Goal: Information Seeking & Learning: Learn about a topic

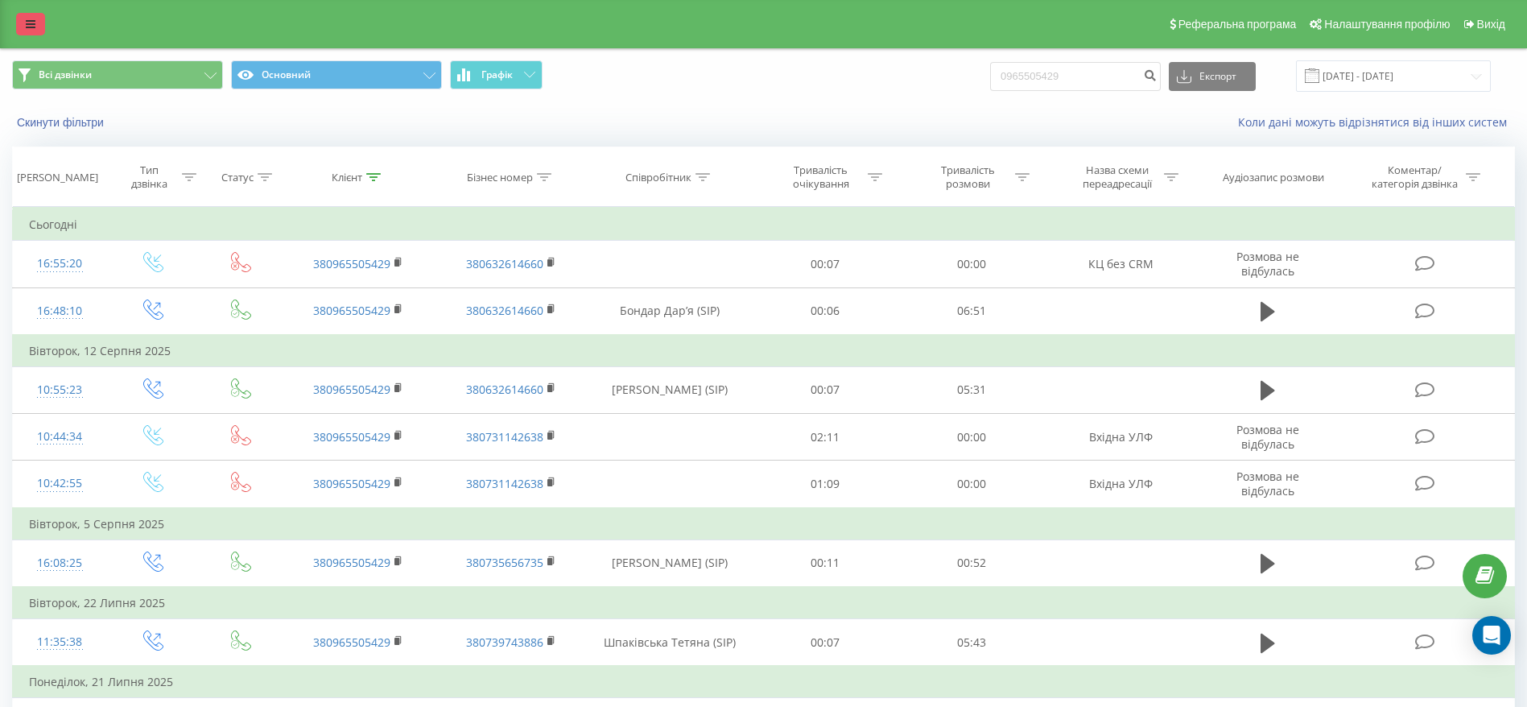
click at [26, 33] on link at bounding box center [30, 24] width 29 height 23
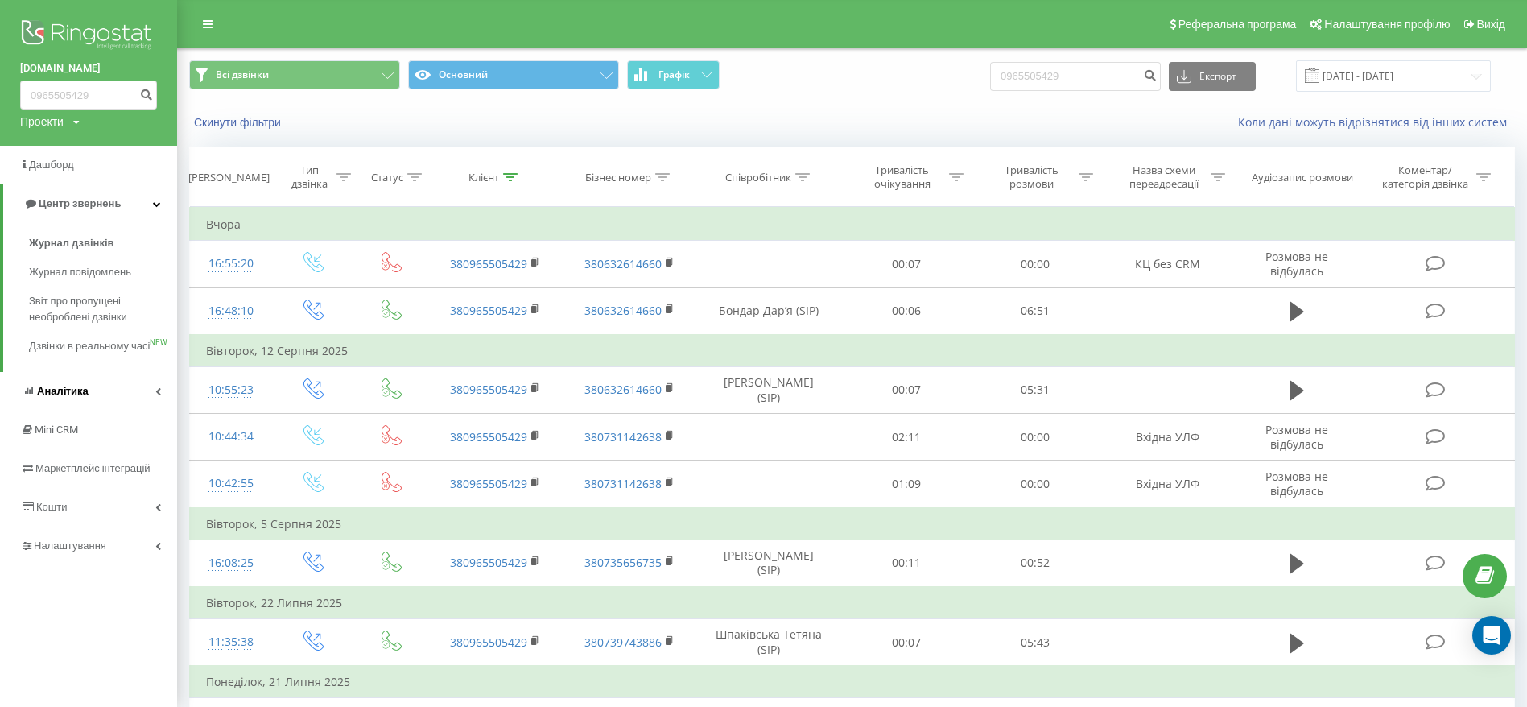
click at [107, 410] on link "Аналiтика" at bounding box center [88, 391] width 177 height 39
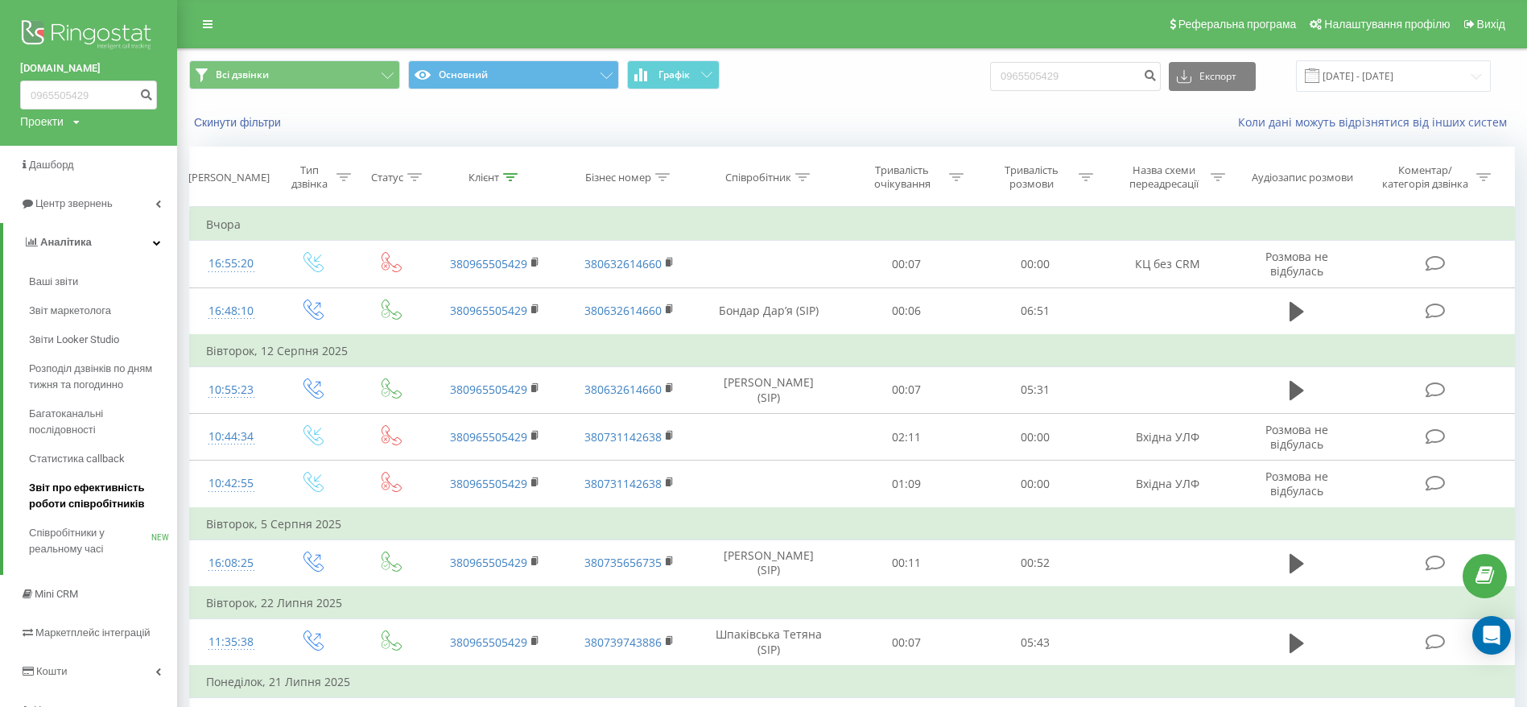
click at [94, 485] on span "Звіт про ефективність роботи співробітників" at bounding box center [99, 496] width 140 height 32
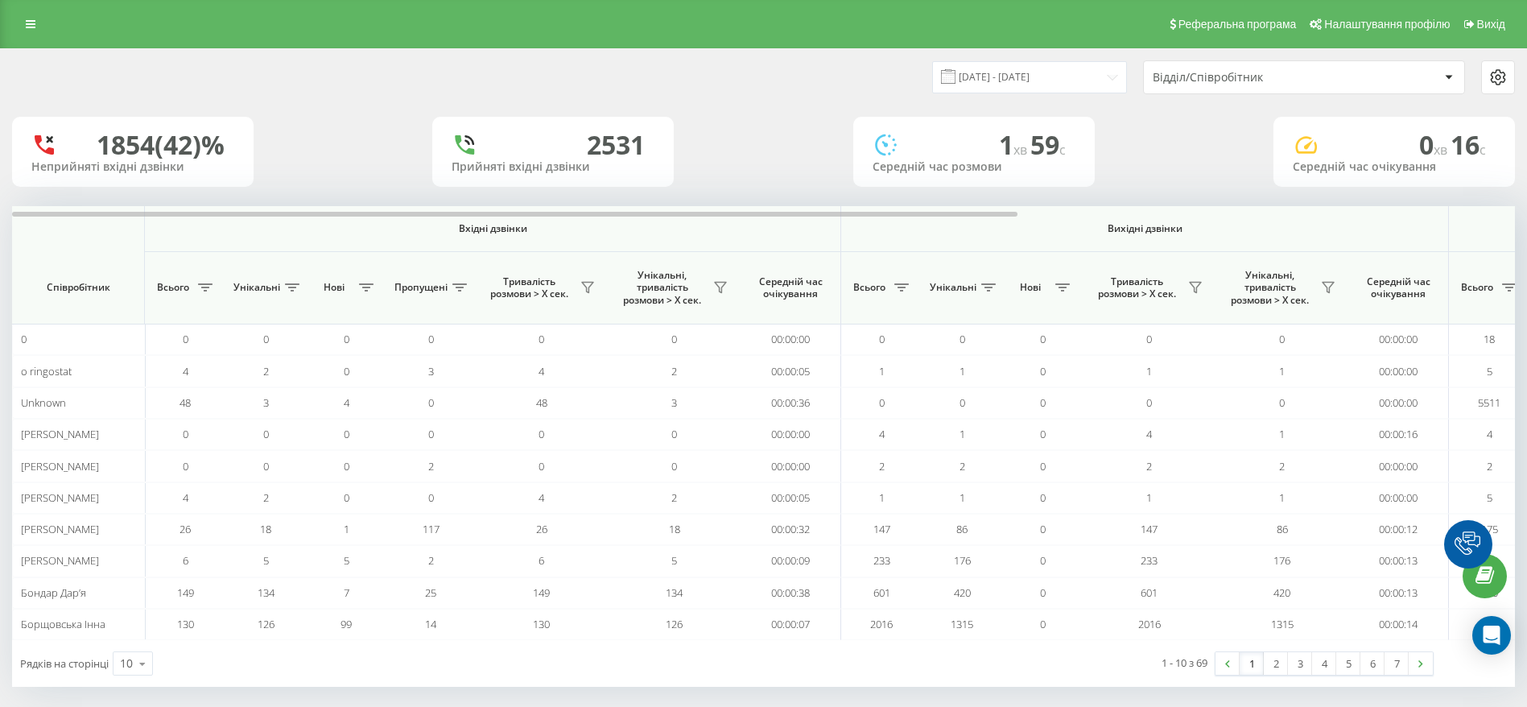
click at [1305, 76] on div "Відділ/Співробітник" at bounding box center [1249, 78] width 192 height 14
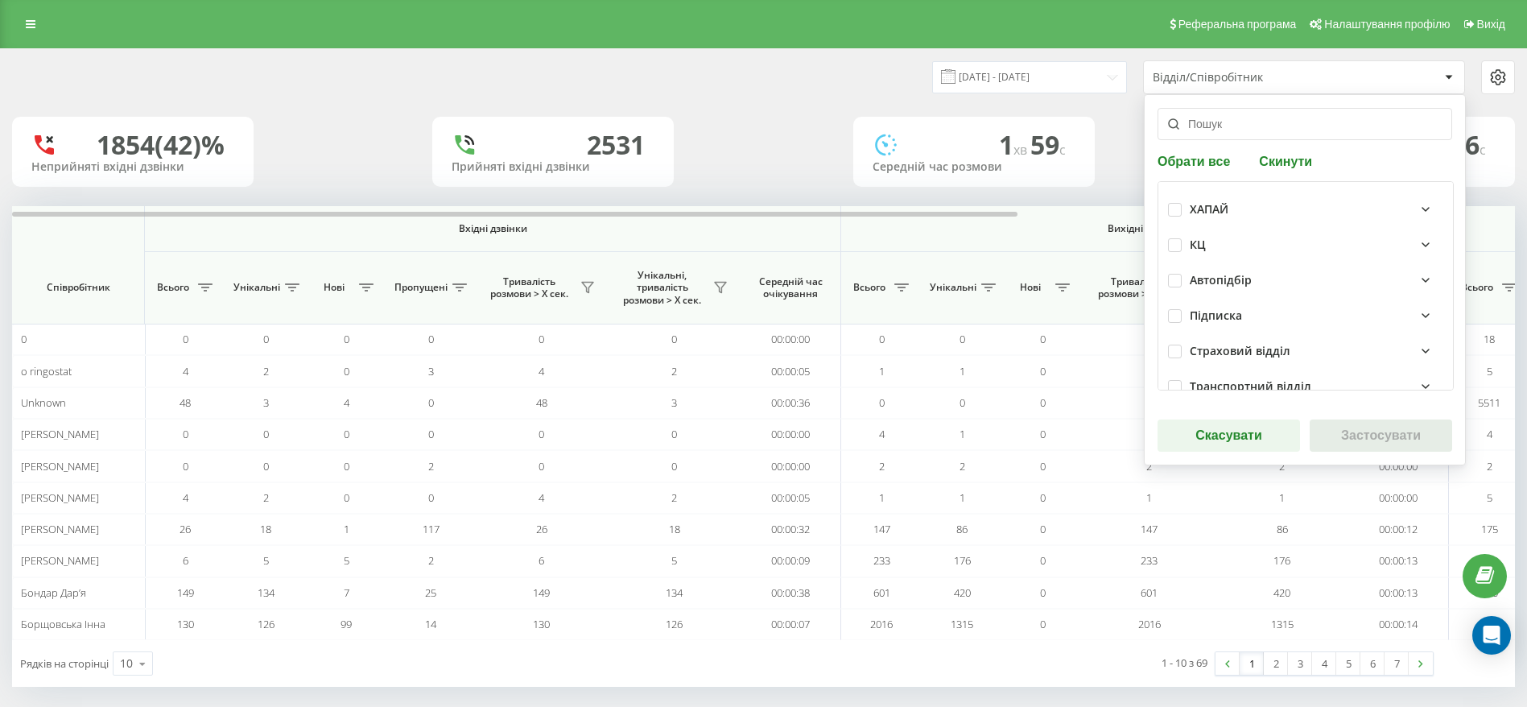
click at [1210, 245] on div "КЦ" at bounding box center [1317, 244] width 254 height 19
drag, startPoint x: 1173, startPoint y: 246, endPoint x: 1175, endPoint y: 256, distance: 9.8
click at [1173, 238] on label at bounding box center [1175, 238] width 14 height 0
checkbox input "true"
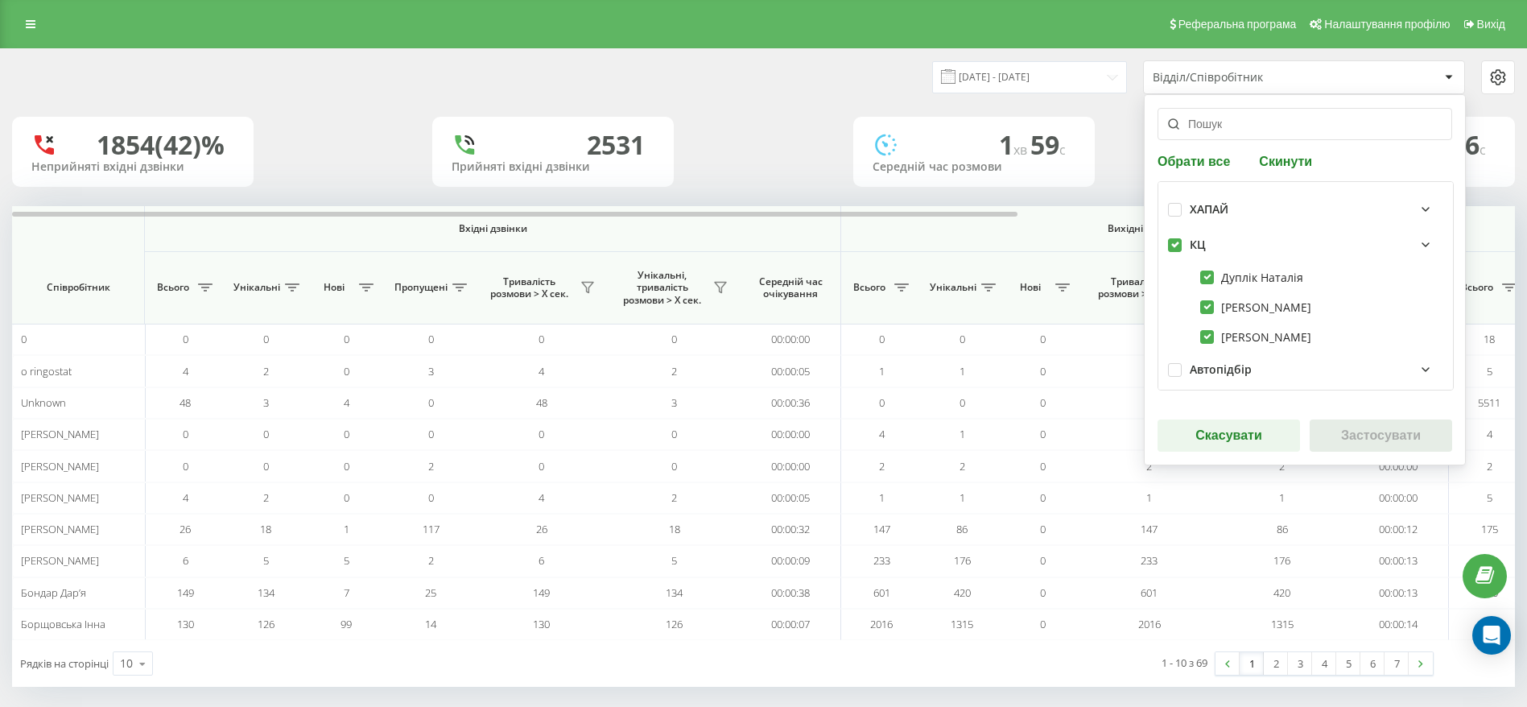
checkbox input "true"
click at [1177, 238] on label at bounding box center [1175, 238] width 14 height 0
checkbox input "false"
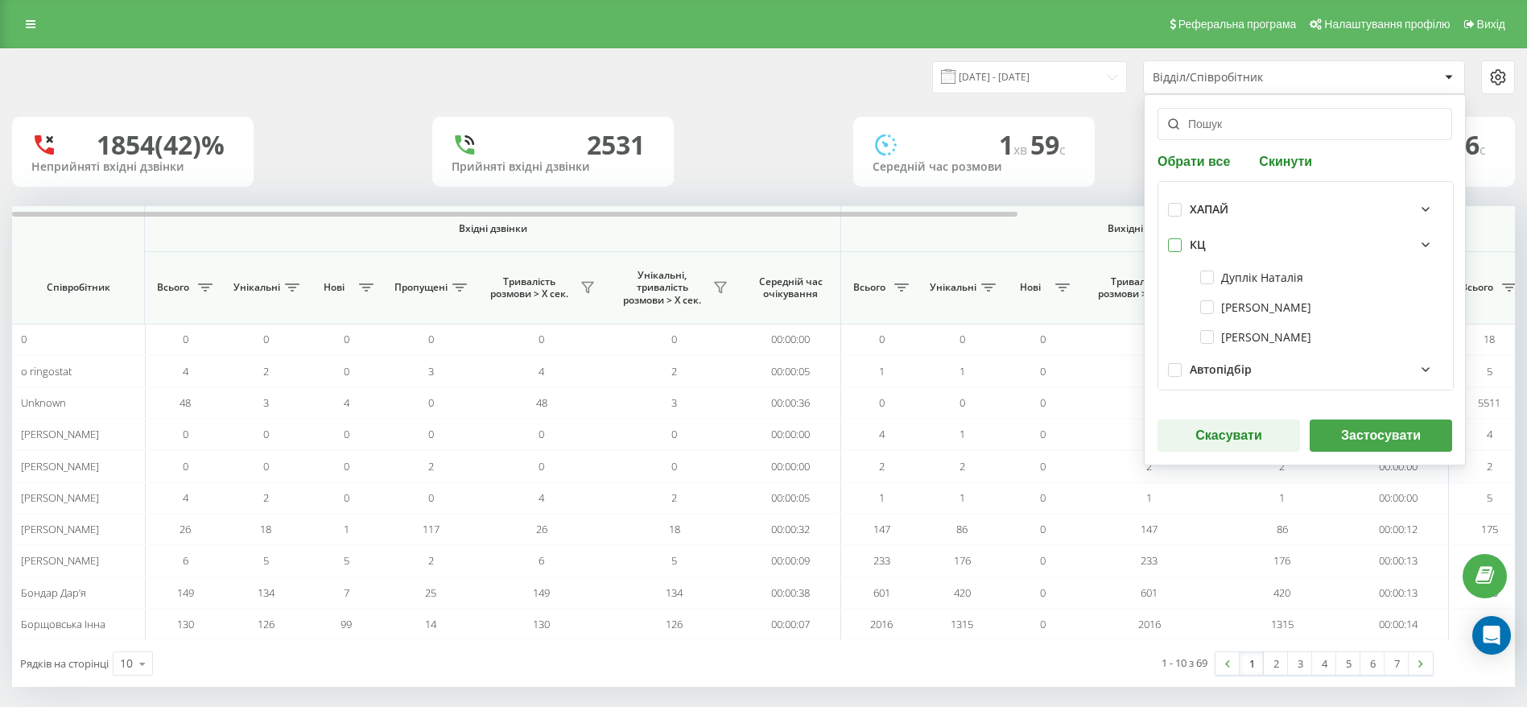
checkbox input "false"
click at [1180, 238] on label at bounding box center [1175, 238] width 14 height 0
checkbox input "true"
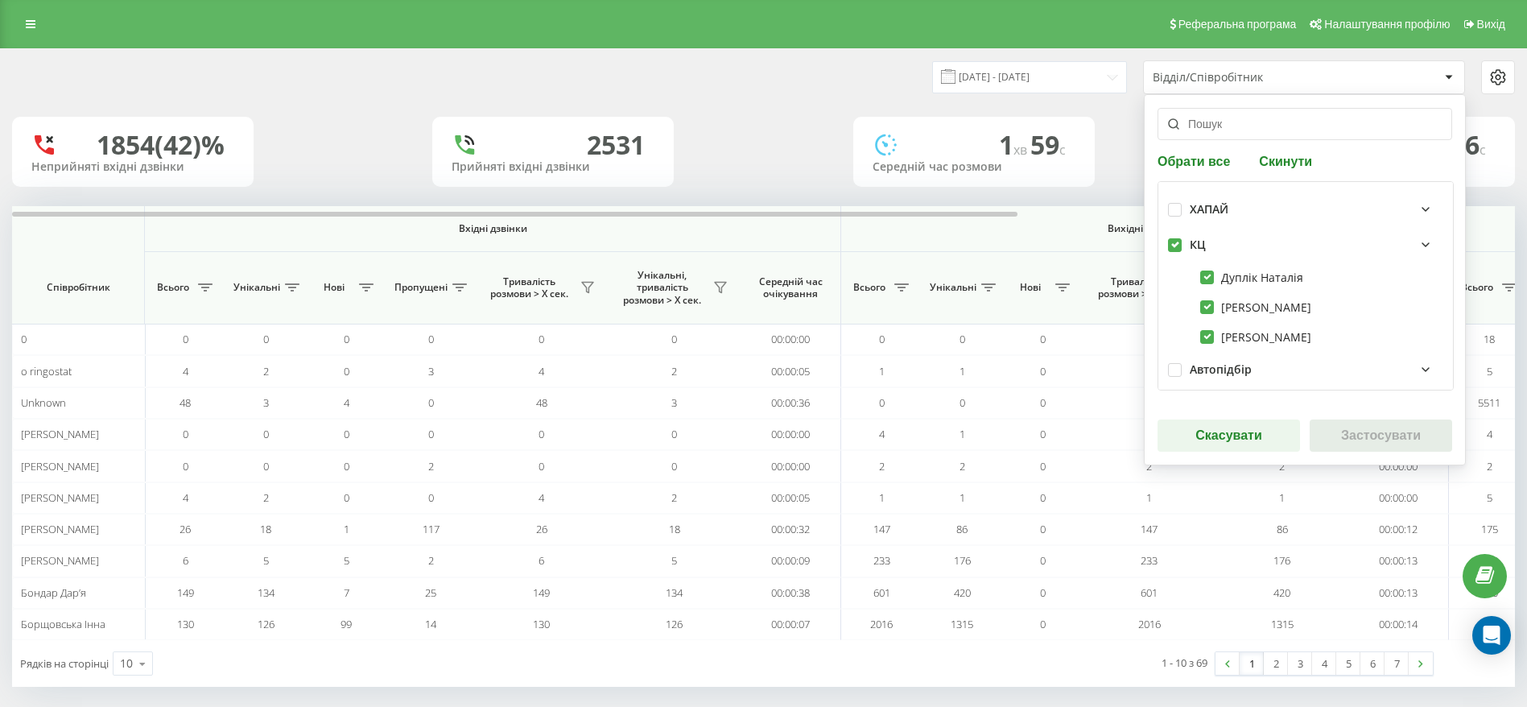
checkbox input "true"
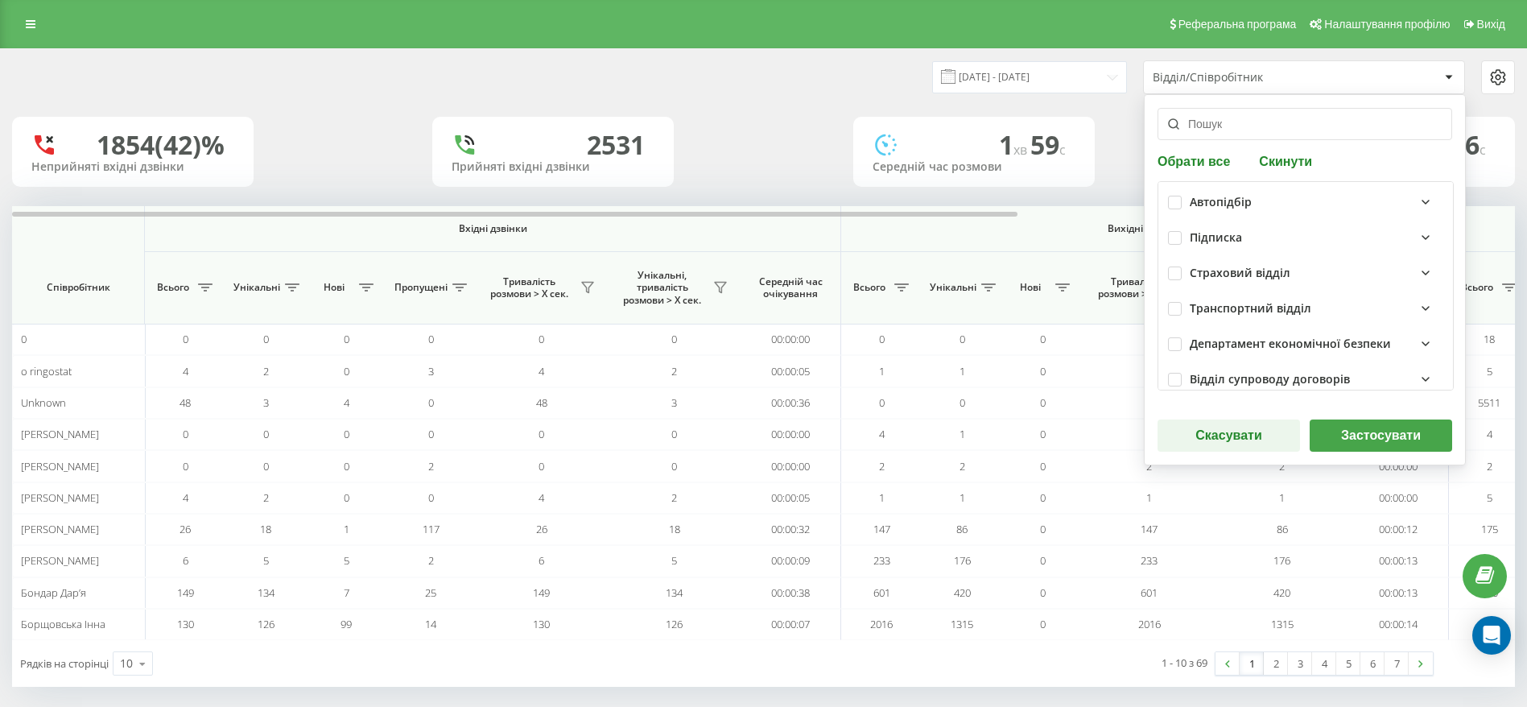
scroll to position [241, 0]
click at [1173, 334] on label at bounding box center [1175, 334] width 14 height 0
checkbox input "true"
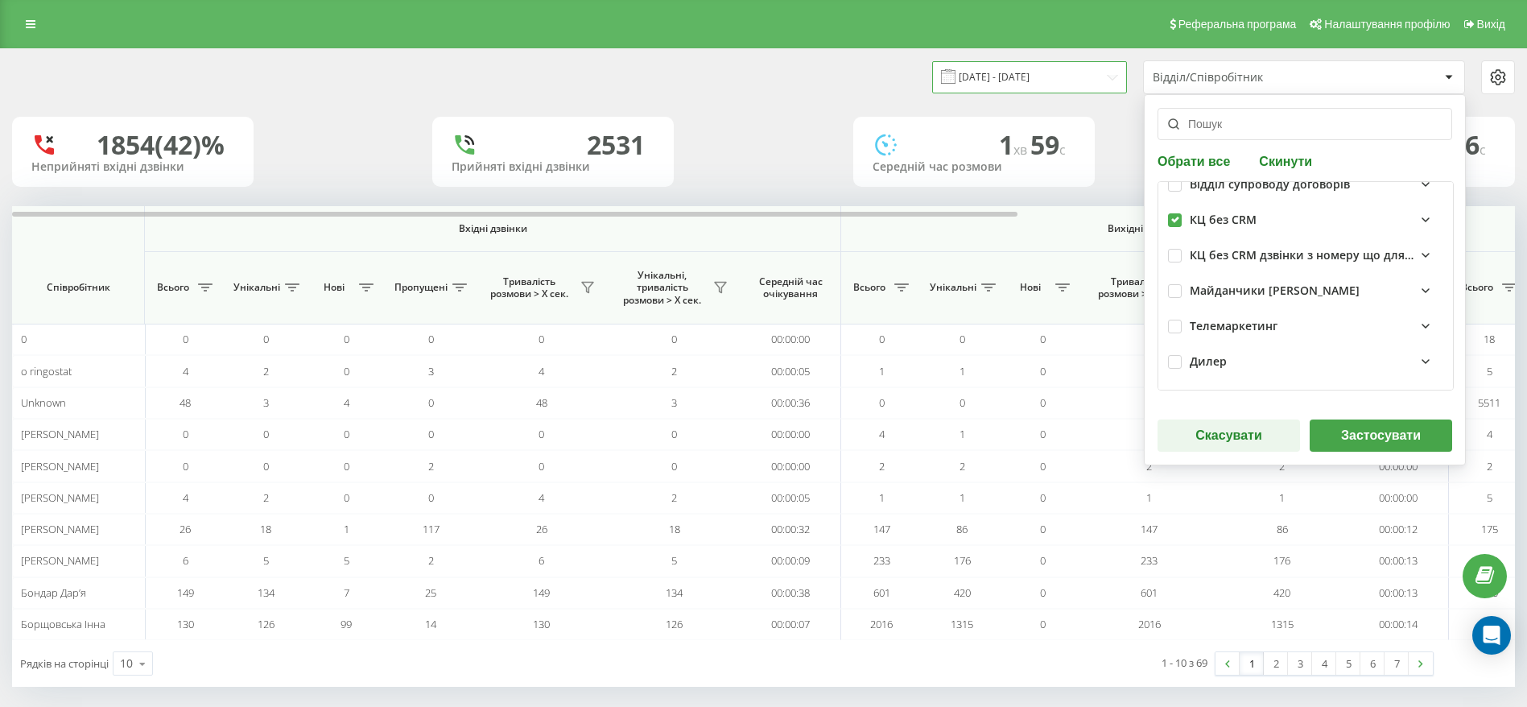
click at [1087, 81] on input "[DATE] - [DATE]" at bounding box center [1029, 76] width 195 height 31
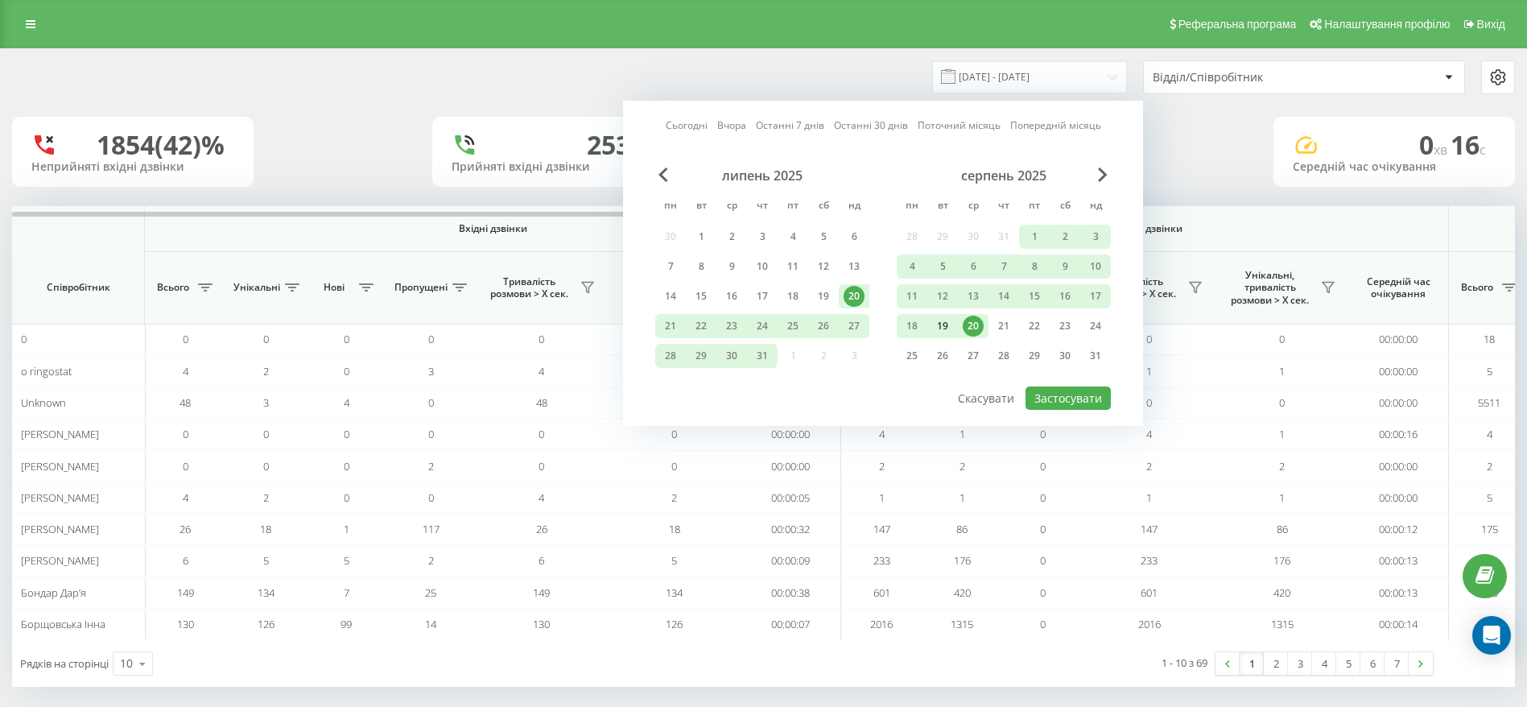
click at [934, 328] on div "19" at bounding box center [942, 325] width 21 height 21
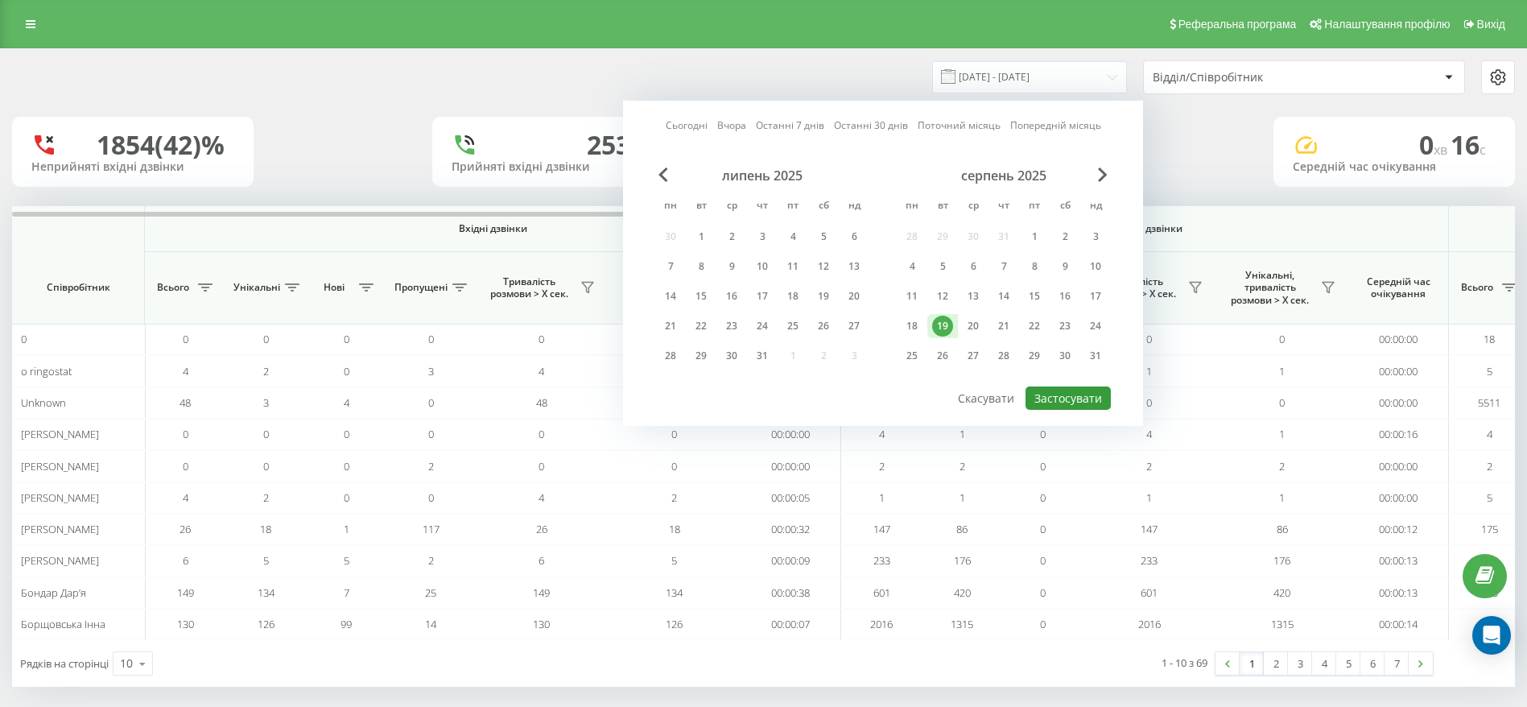
click at [1079, 394] on button "Застосувати" at bounding box center [1067, 397] width 85 height 23
type input "[DATE] - [DATE]"
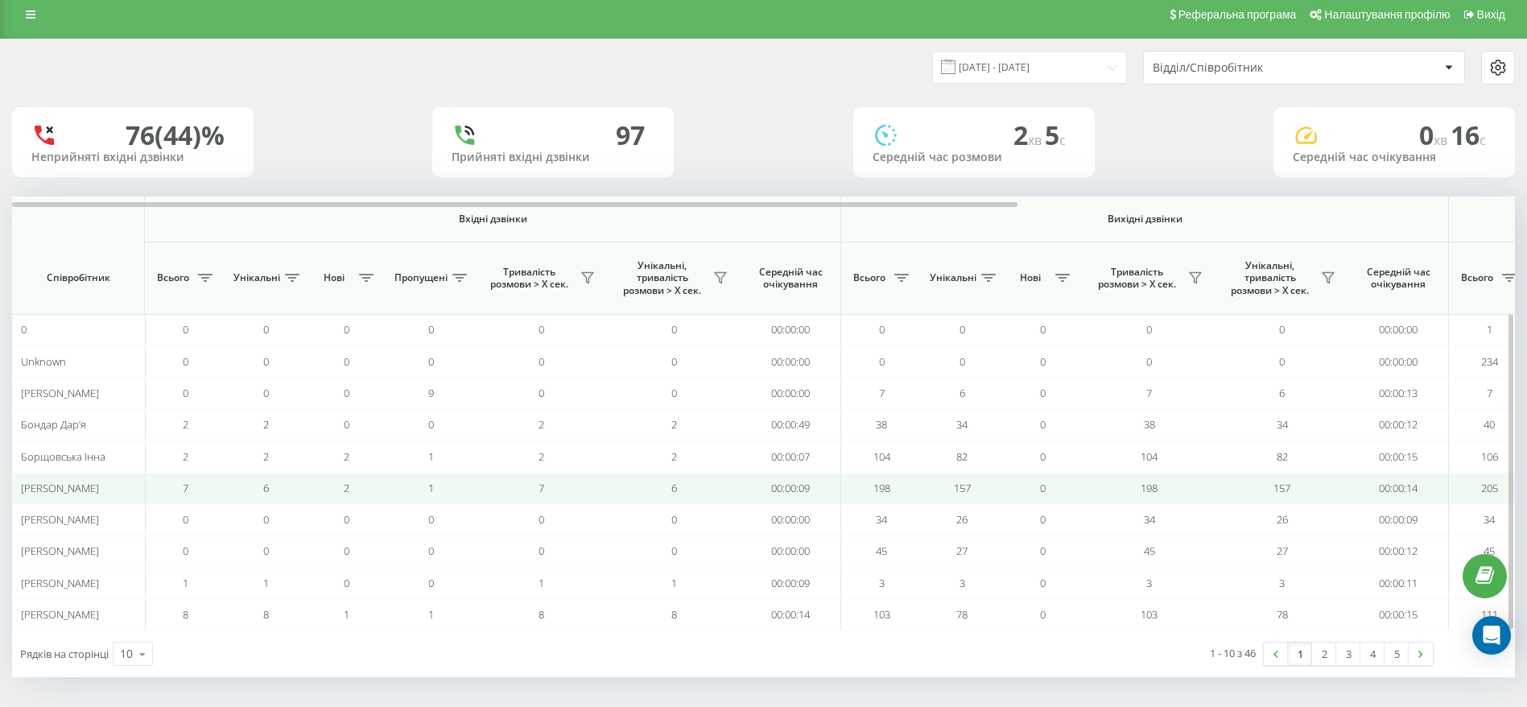
scroll to position [12, 0]
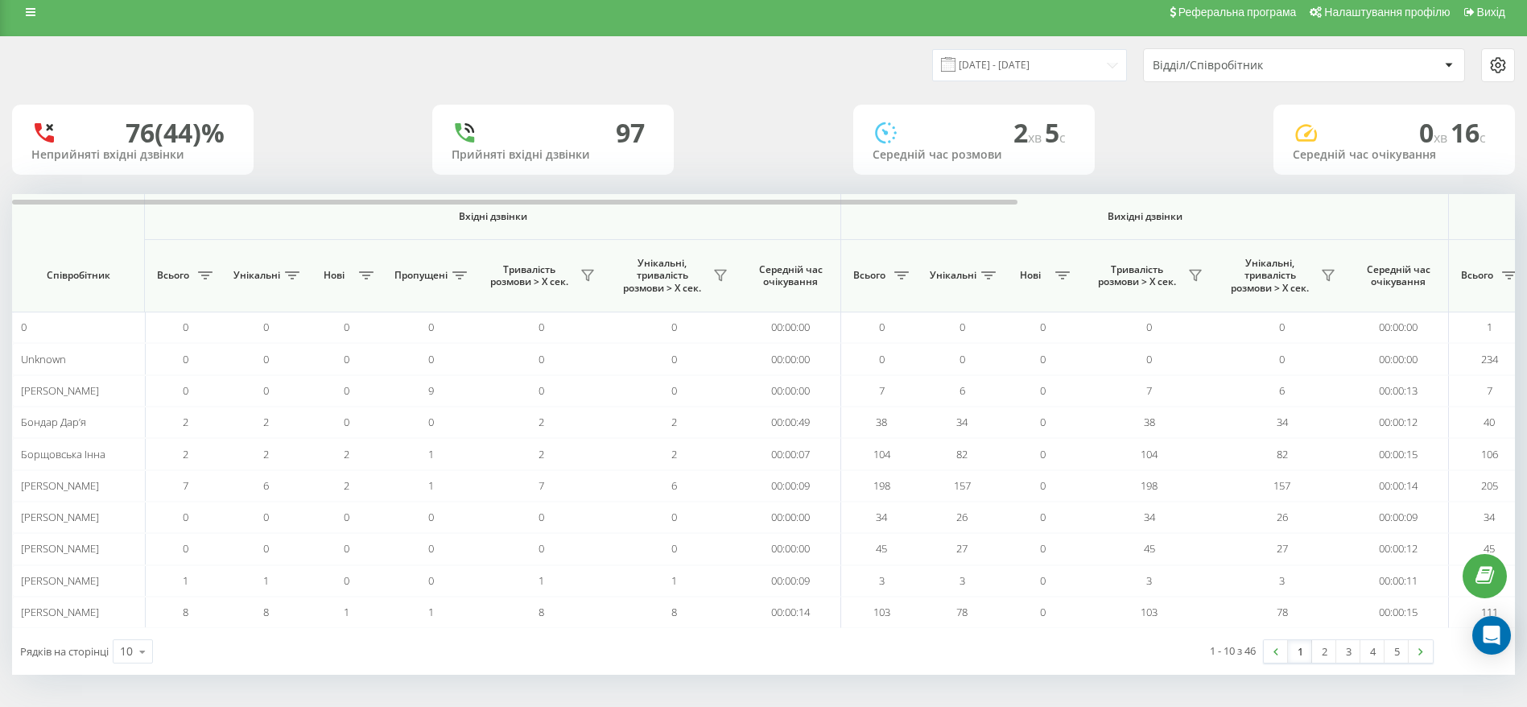
click at [1383, 68] on div "Відділ/Співробітник" at bounding box center [1296, 66] width 287 height 14
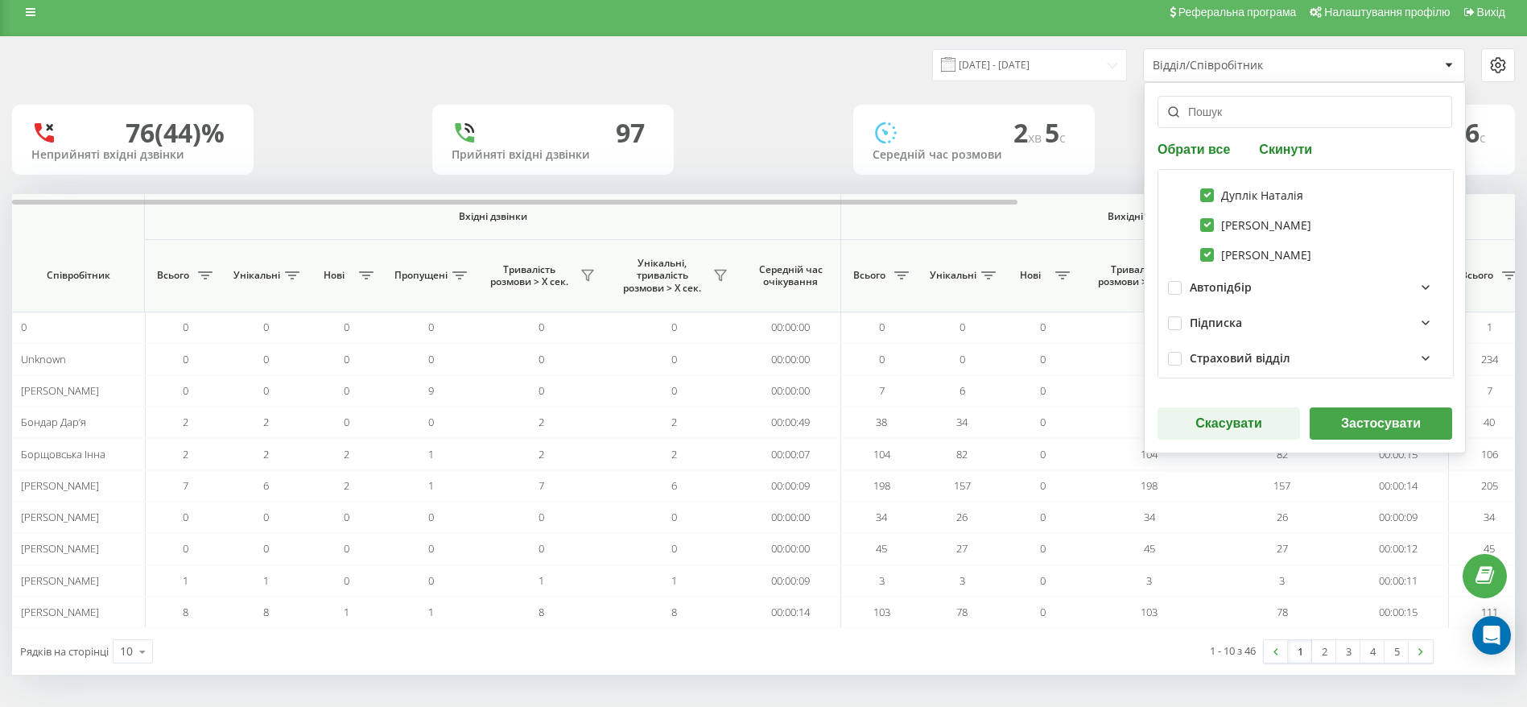
scroll to position [311, 0]
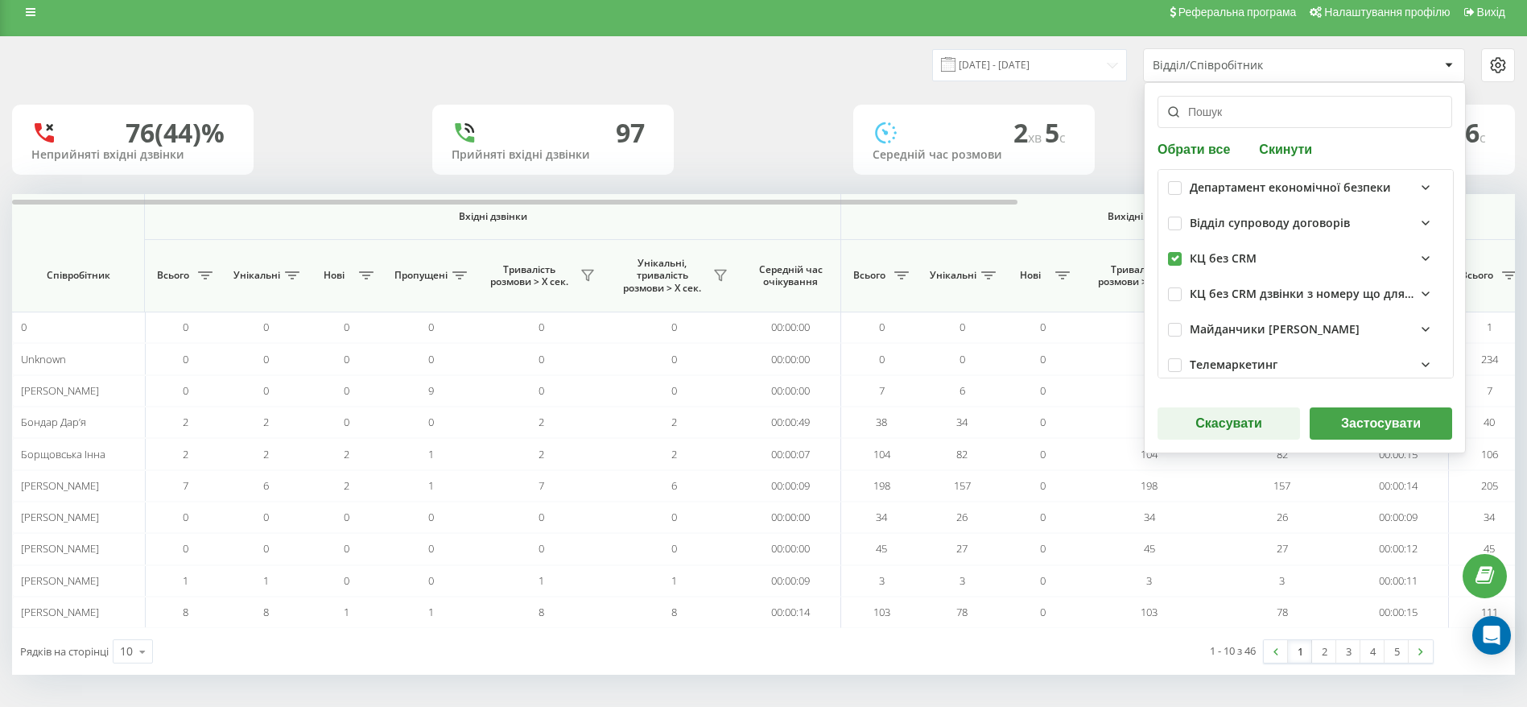
click at [1395, 259] on div "КЦ без CRM" at bounding box center [1317, 258] width 254 height 19
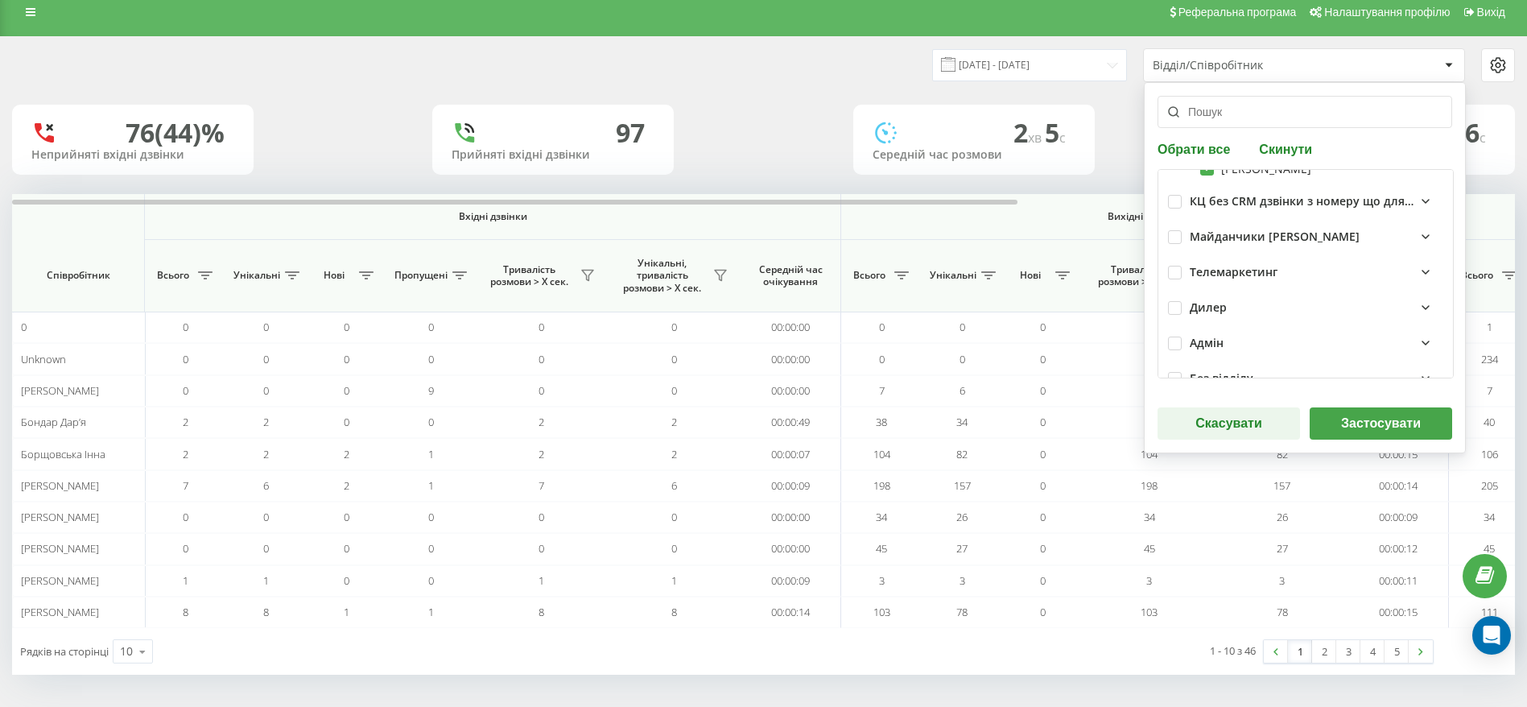
scroll to position [581, 0]
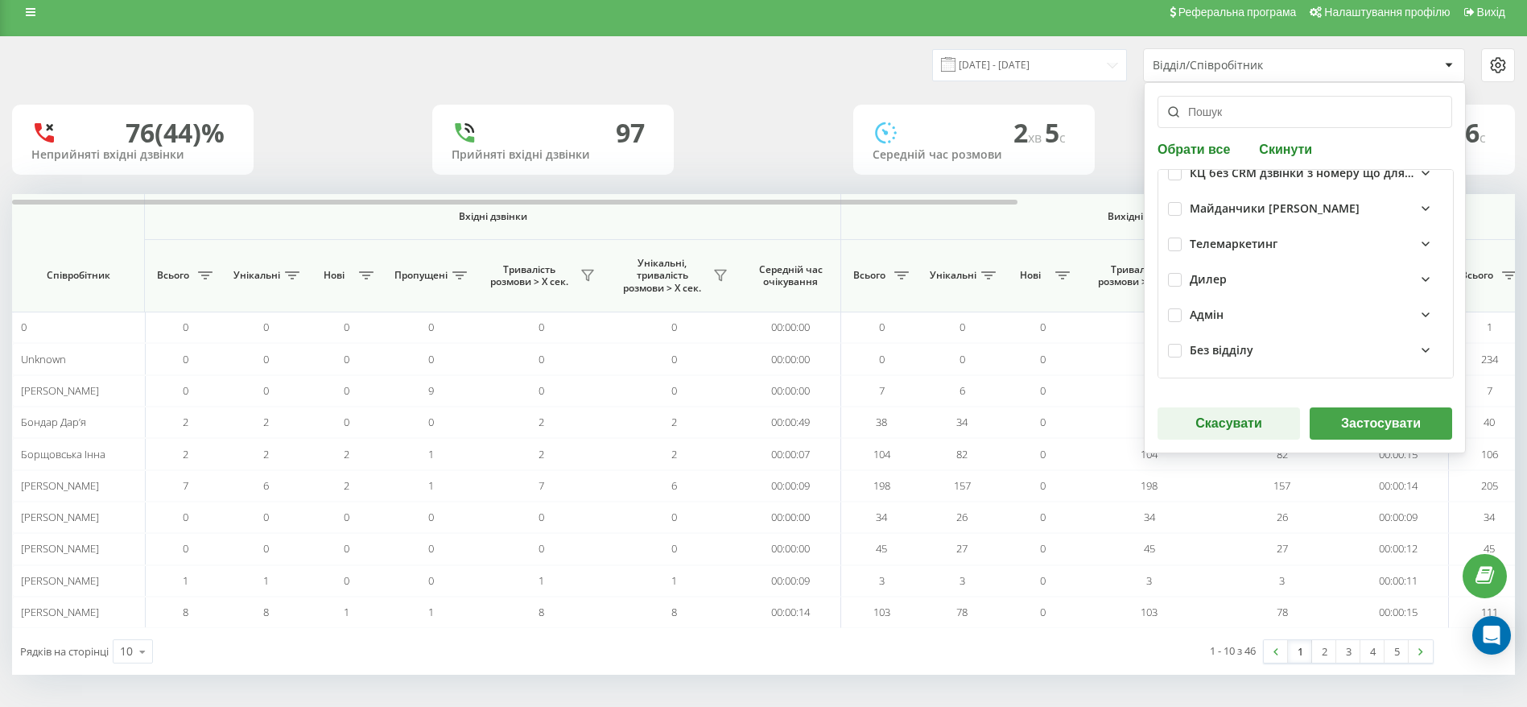
click at [1393, 418] on button "Застосувати" at bounding box center [1380, 423] width 142 height 32
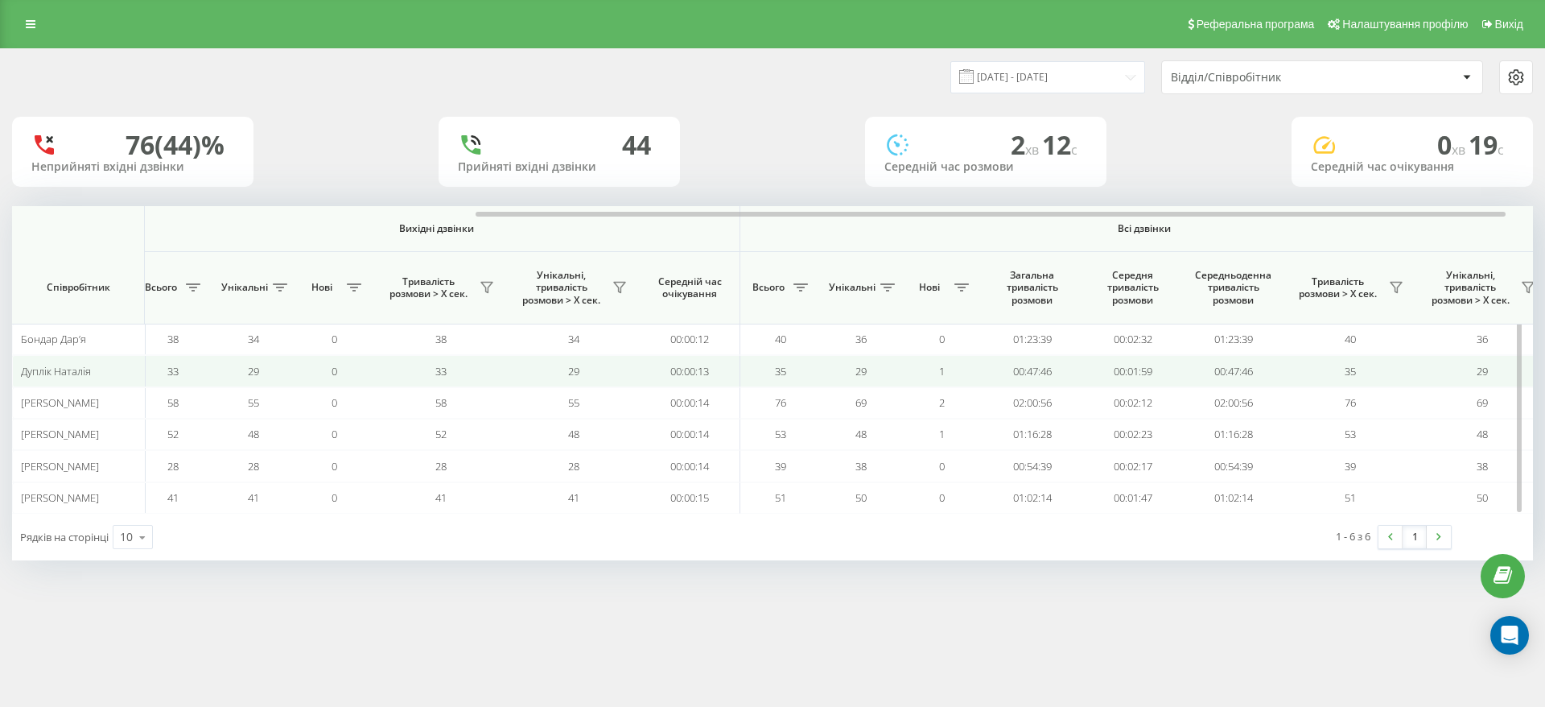
scroll to position [0, 724]
